Goal: Feedback & Contribution: Submit feedback/report problem

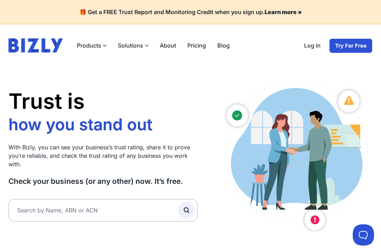
click at [315, 48] on link "Log in" at bounding box center [312, 45] width 28 height 15
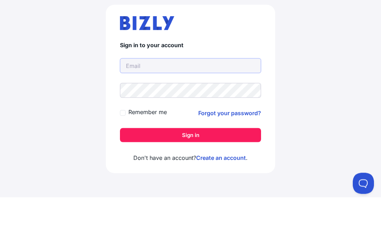
type input "[EMAIL_ADDRESS][DOMAIN_NAME]"
click at [190, 180] on button "Sign in" at bounding box center [190, 187] width 141 height 14
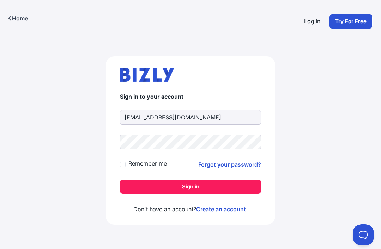
click at [191, 180] on button "Sign in" at bounding box center [190, 187] width 141 height 14
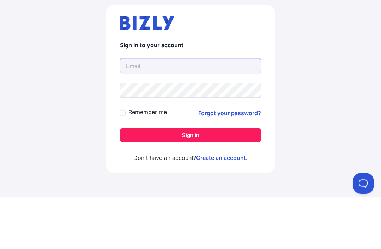
type input "[EMAIL_ADDRESS][DOMAIN_NAME]"
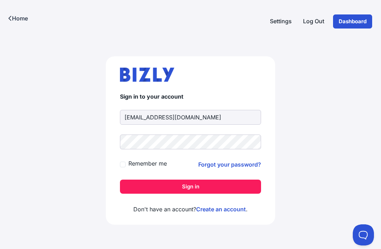
click at [121, 162] on input "Remember me" at bounding box center [123, 165] width 6 height 6
checkbox input "true"
click at [177, 180] on button "Sign in" at bounding box center [190, 187] width 141 height 14
click at [186, 180] on button "Sign in" at bounding box center [190, 187] width 141 height 14
click at [189, 180] on button "Sign in" at bounding box center [190, 187] width 141 height 14
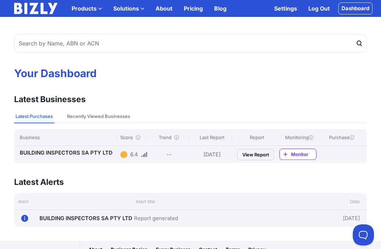
click at [365, 233] on button at bounding box center [362, 235] width 21 height 21
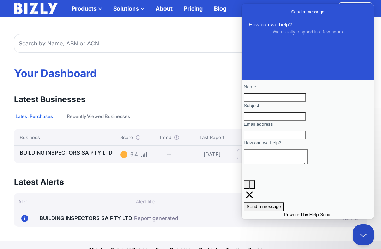
click at [297, 140] on input "Email address" at bounding box center [275, 135] width 62 height 9
click at [299, 100] on input "Name" at bounding box center [275, 97] width 62 height 9
type input "B"
click at [283, 121] on input "Subject" at bounding box center [275, 116] width 62 height 9
type input "UNSUBSCRIBE"
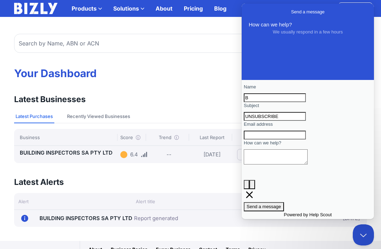
click at [275, 140] on input "Email address" at bounding box center [275, 135] width 62 height 9
type input "[EMAIL_ADDRESS][DOMAIN_NAME]"
click at [266, 165] on textarea "How can we help?" at bounding box center [276, 156] width 64 height 15
click at [265, 165] on textarea "please unsubscribe" at bounding box center [276, 156] width 64 height 15
click at [307, 165] on textarea "I want to unsubscribe" at bounding box center [276, 156] width 64 height 15
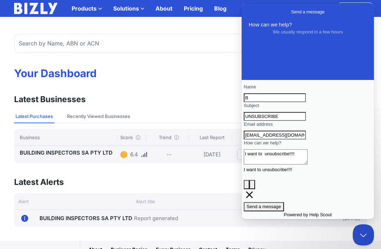
type textarea "I want to unsubscribe!!!!"
click at [281, 209] on span "Send a message" at bounding box center [263, 206] width 35 height 5
